Goal: Communication & Community: Answer question/provide support

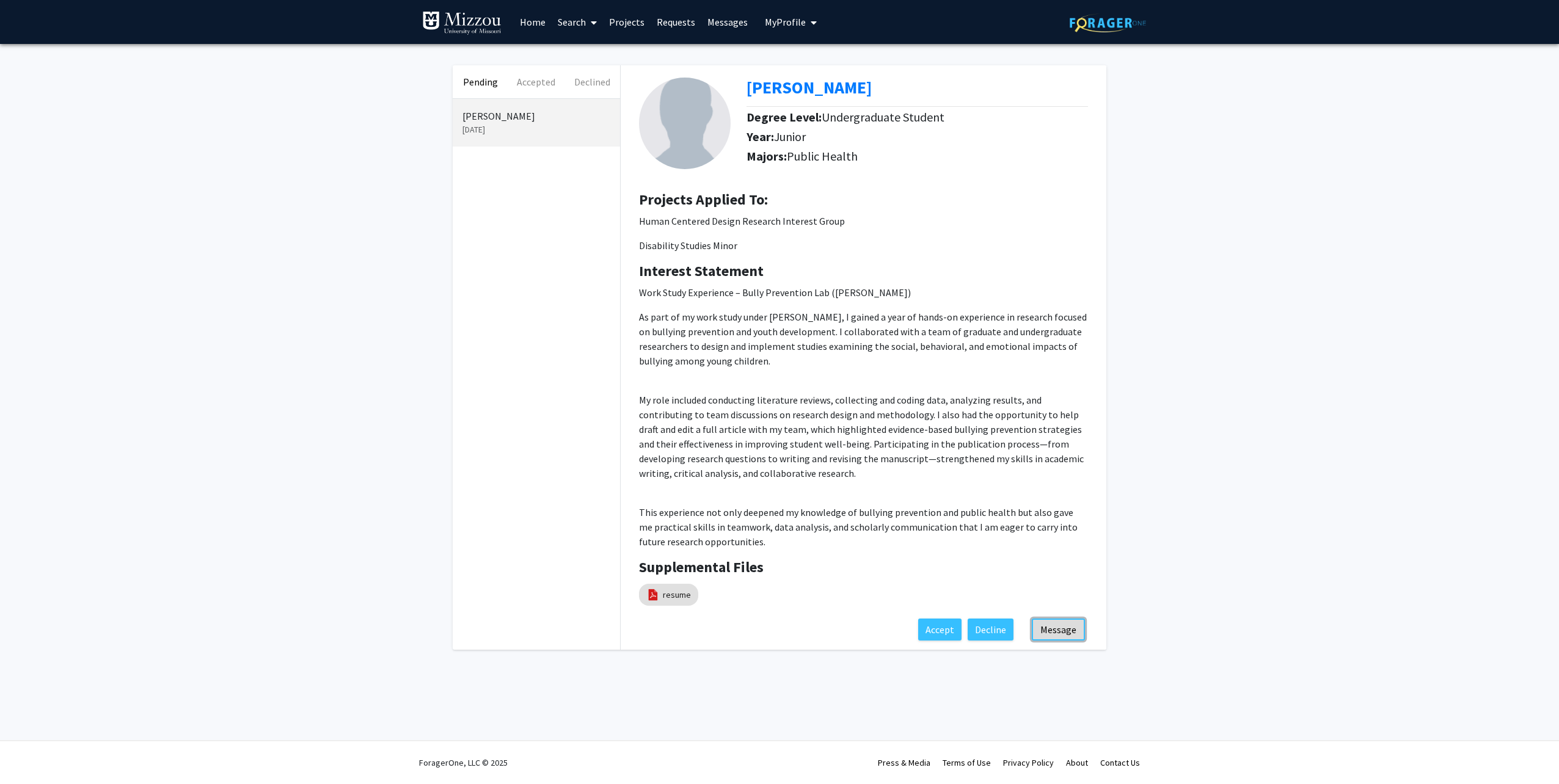
click at [1052, 629] on button "Message" at bounding box center [1058, 629] width 53 height 22
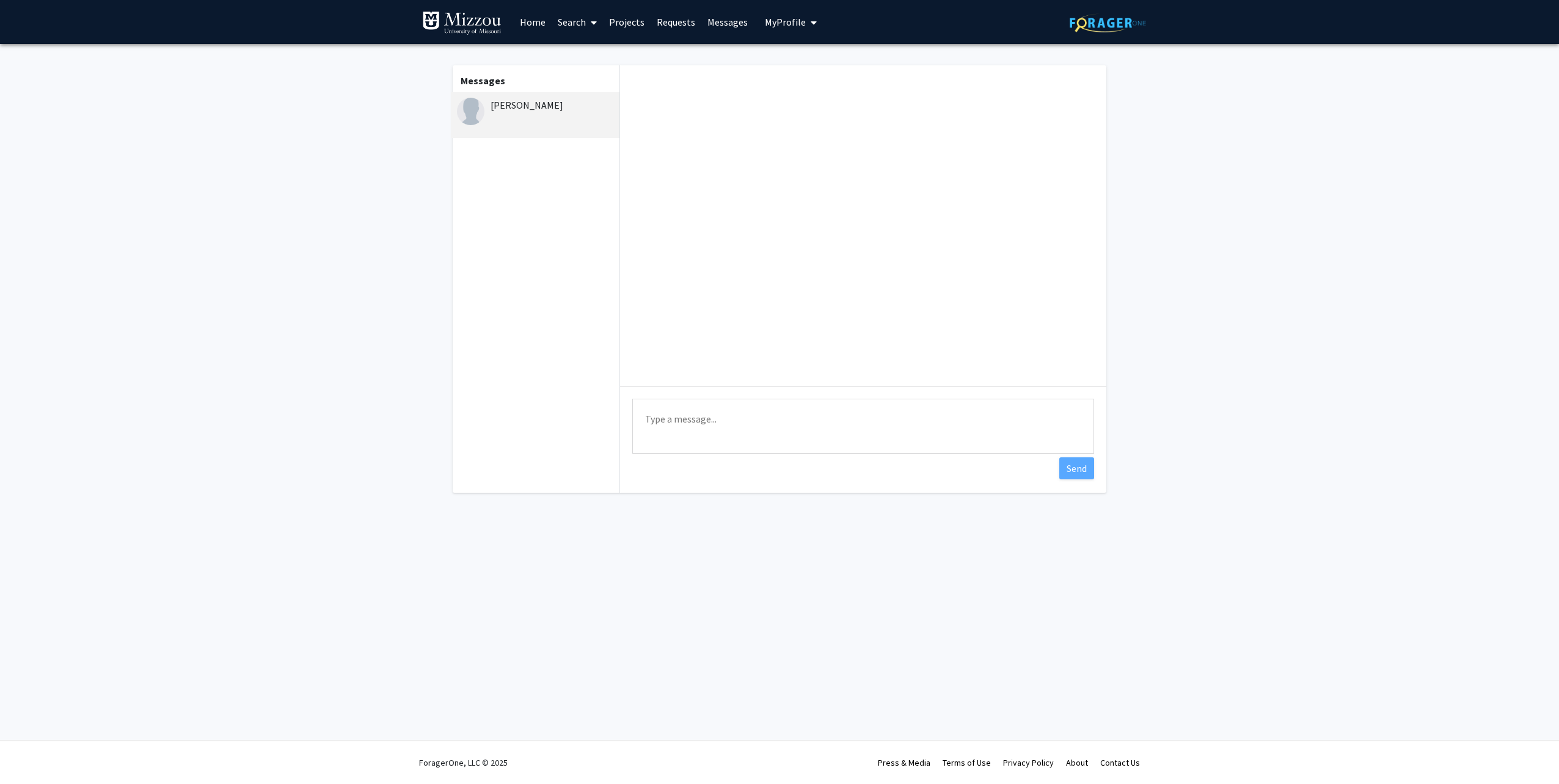
click at [657, 416] on textarea "Type a message" at bounding box center [863, 426] width 462 height 55
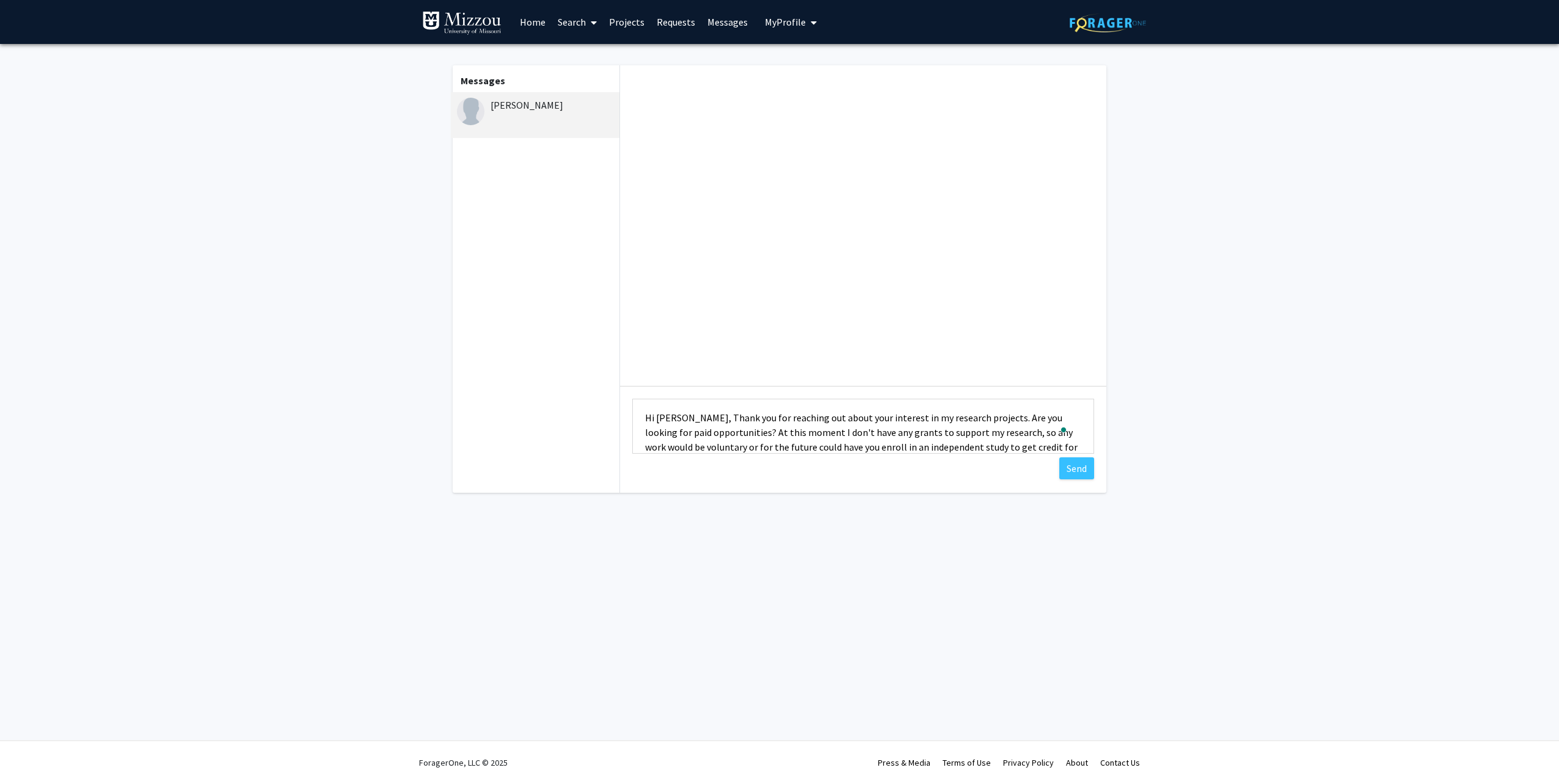
scroll to position [16, 0]
type textarea "Hi [PERSON_NAME], Thank you for reaching out about your interest in my research…"
click at [1084, 469] on button "Send" at bounding box center [1076, 468] width 35 height 22
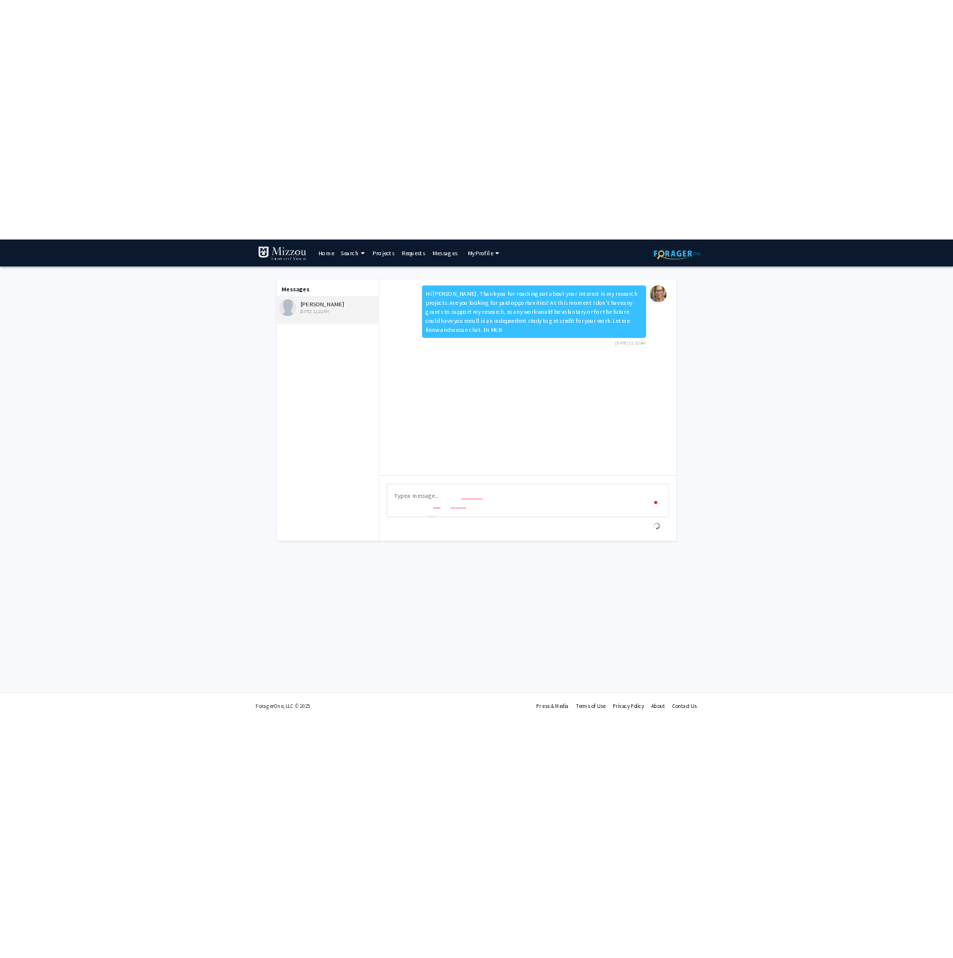
scroll to position [0, 0]
